Goal: Transaction & Acquisition: Book appointment/travel/reservation

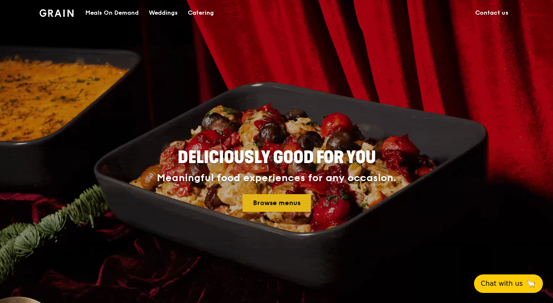
click at [272, 200] on link "Browse menus" at bounding box center [276, 203] width 68 height 18
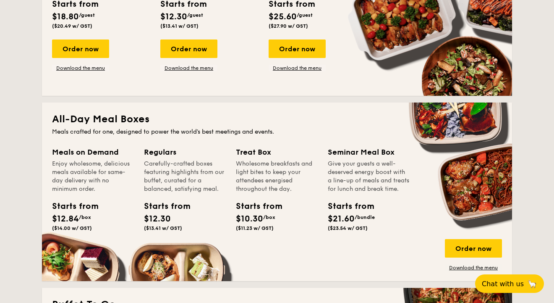
scroll to position [371, 0]
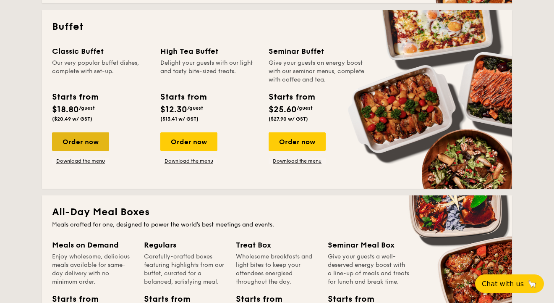
click at [93, 145] on div "Order now" at bounding box center [80, 141] width 57 height 18
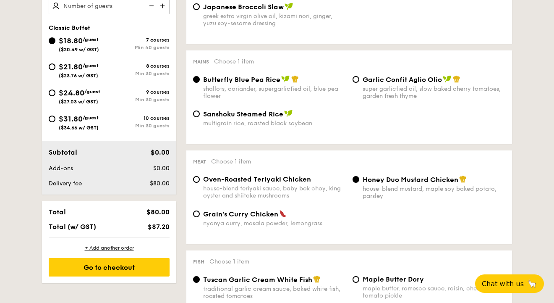
scroll to position [302, 0]
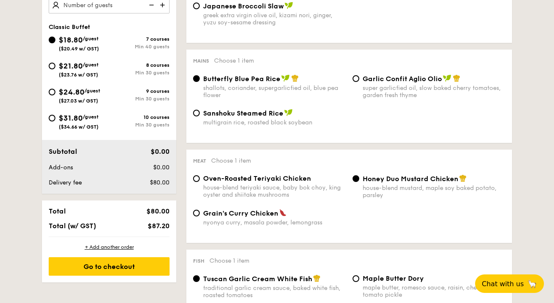
drag, startPoint x: 102, startPoint y: 48, endPoint x: 60, endPoint y: 39, distance: 43.4
click at [60, 39] on div "$18.80 /guest ($20.49 w/ GST)" at bounding box center [79, 43] width 60 height 18
copy div "$18.80 /guest ($20.49 w/ GST)"
drag, startPoint x: 104, startPoint y: 73, endPoint x: 60, endPoint y: 65, distance: 44.1
click at [60, 65] on div "$21.80 /guest ($23.76 w/ GST)" at bounding box center [79, 69] width 60 height 18
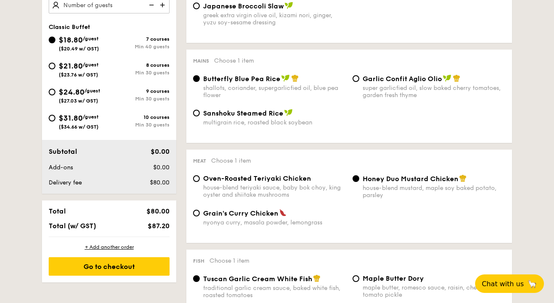
copy div "$21.80 /guest ($23.76 w/ GST)"
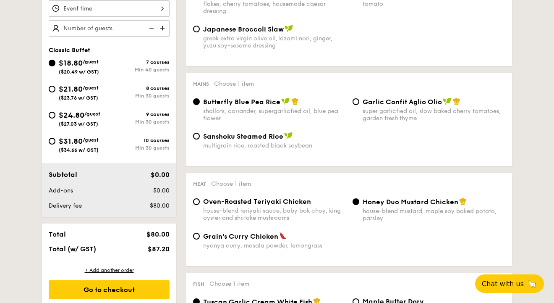
scroll to position [278, 0]
click at [214, 66] on div "Salad Choose 1 item The Classic Caesar Salad romaine lettuce, croutons, shaved …" at bounding box center [349, 13] width 326 height 108
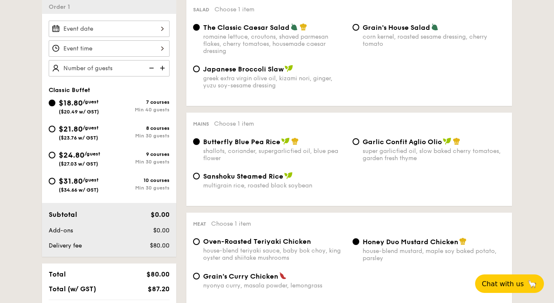
scroll to position [221, 0]
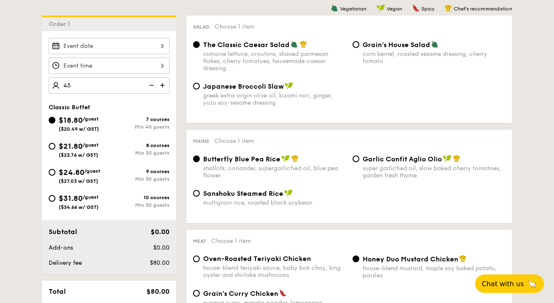
type input "45 guests"
click at [105, 66] on div at bounding box center [109, 66] width 121 height 16
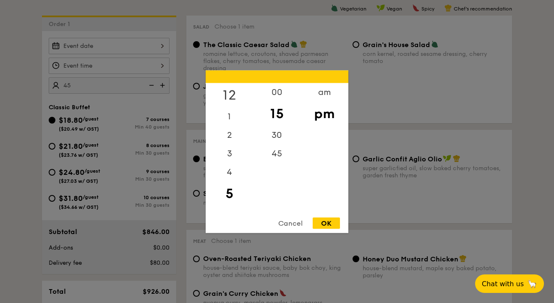
click at [229, 96] on div "12" at bounding box center [229, 95] width 47 height 24
click at [279, 89] on div "00" at bounding box center [276, 95] width 47 height 24
click at [327, 221] on div "OK" at bounding box center [326, 222] width 27 height 11
type input "12:00PM"
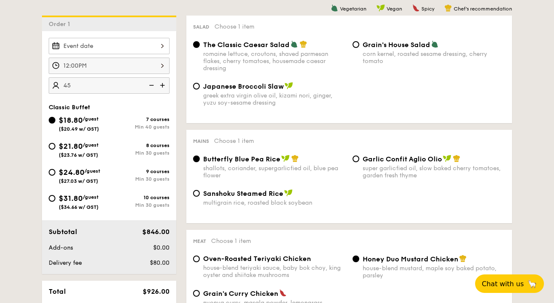
click at [134, 48] on div at bounding box center [109, 46] width 121 height 16
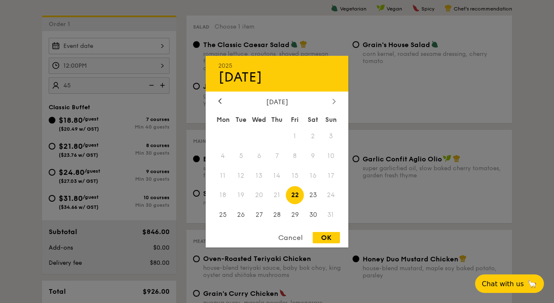
click at [333, 99] on icon at bounding box center [334, 101] width 3 height 5
click at [239, 160] on span "9" at bounding box center [241, 156] width 18 height 18
click at [325, 235] on div "OK" at bounding box center [326, 237] width 27 height 11
type input "Sep 09, 2025"
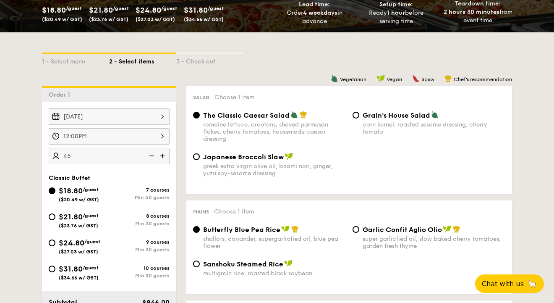
scroll to position [148, 0]
